Goal: Navigation & Orientation: Find specific page/section

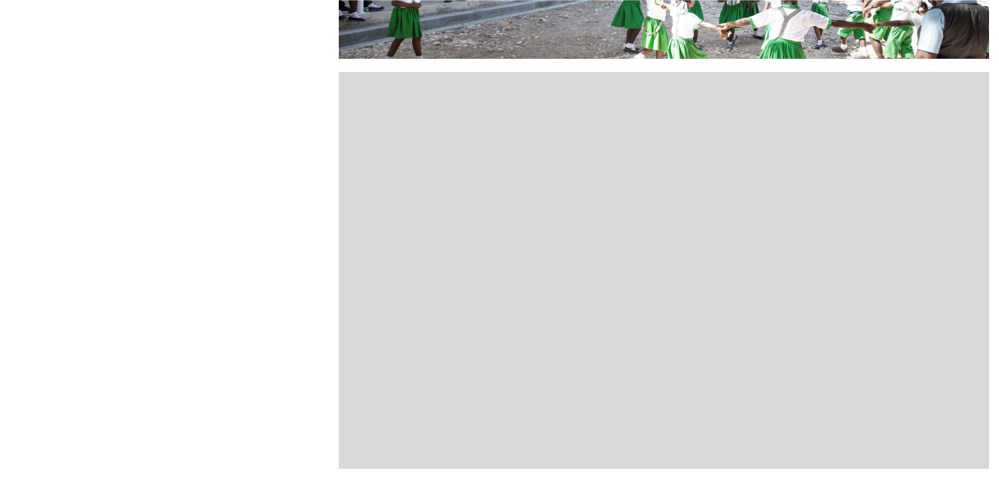
scroll to position [892, 0]
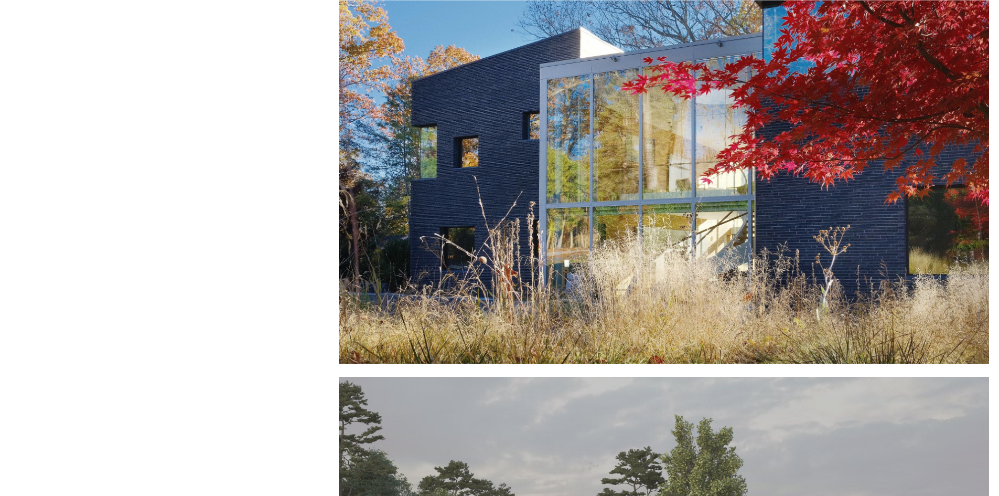
click at [704, 187] on div at bounding box center [664, 165] width 651 height 397
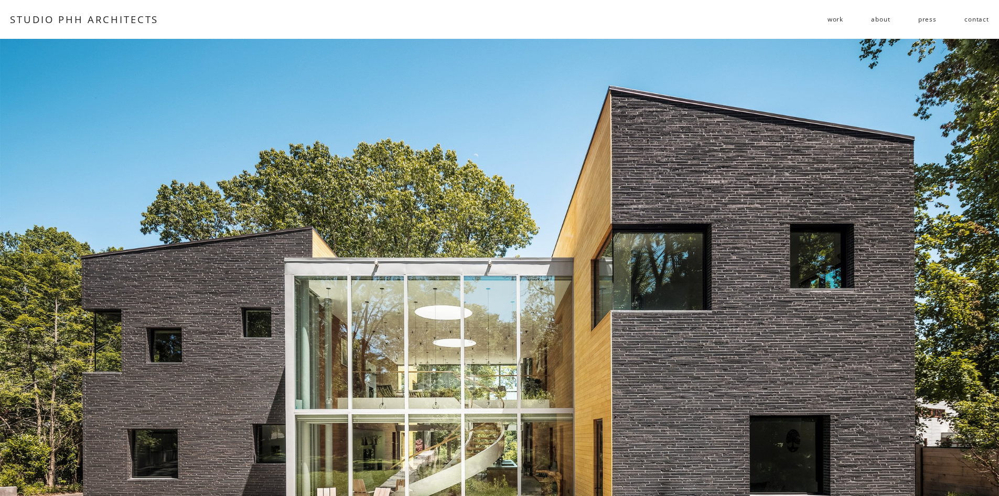
click at [0, 0] on span "residential" at bounding box center [0, 0] width 0 height 0
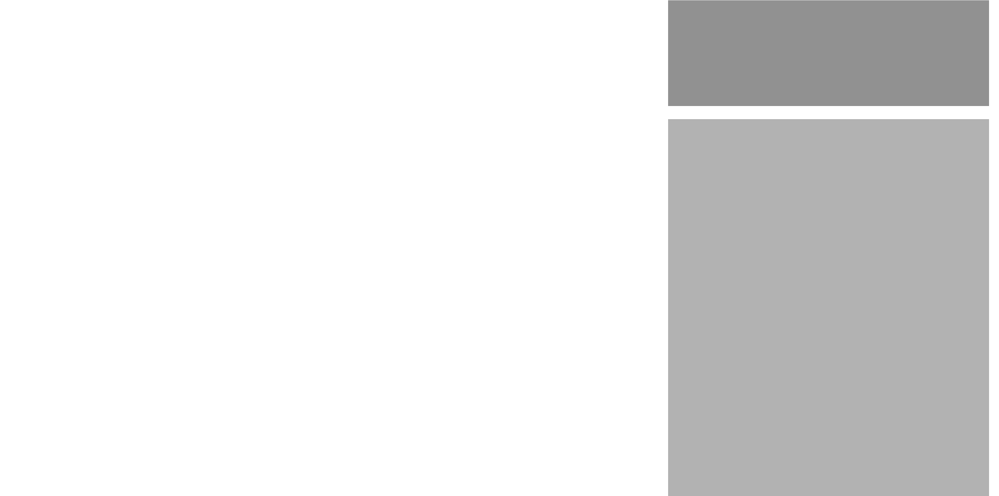
scroll to position [3200, 0]
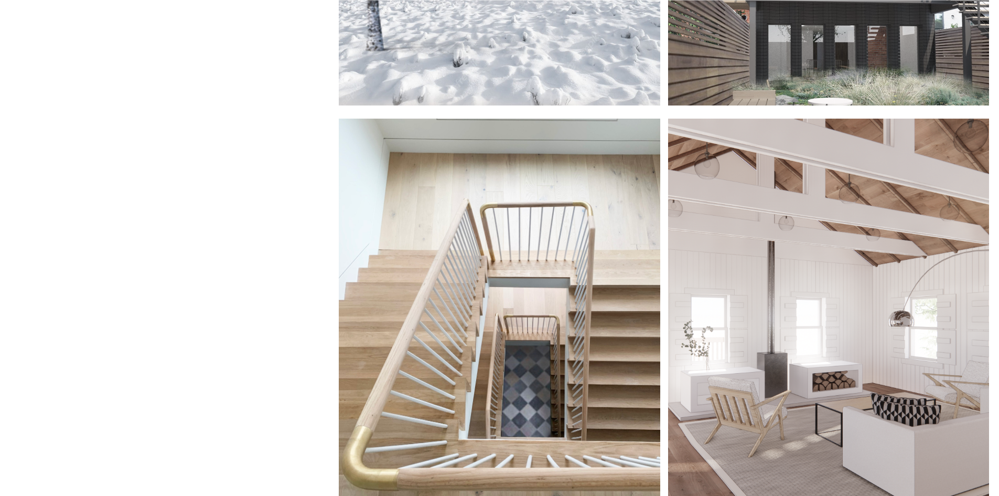
click at [580, 366] on div at bounding box center [499, 317] width 321 height 397
